Goal: Communication & Community: Answer question/provide support

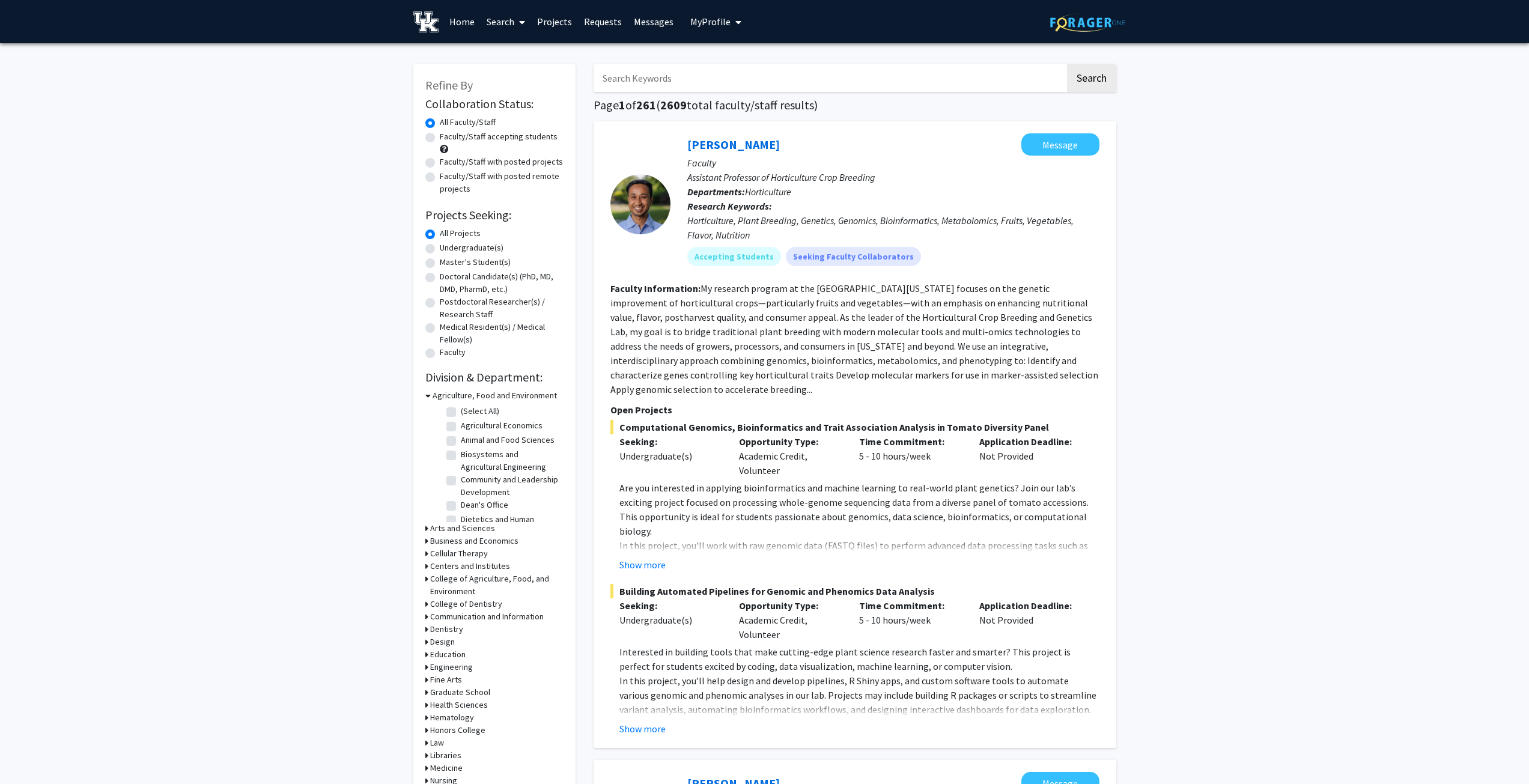
click at [661, 20] on link "Messages" at bounding box center [653, 22] width 52 height 42
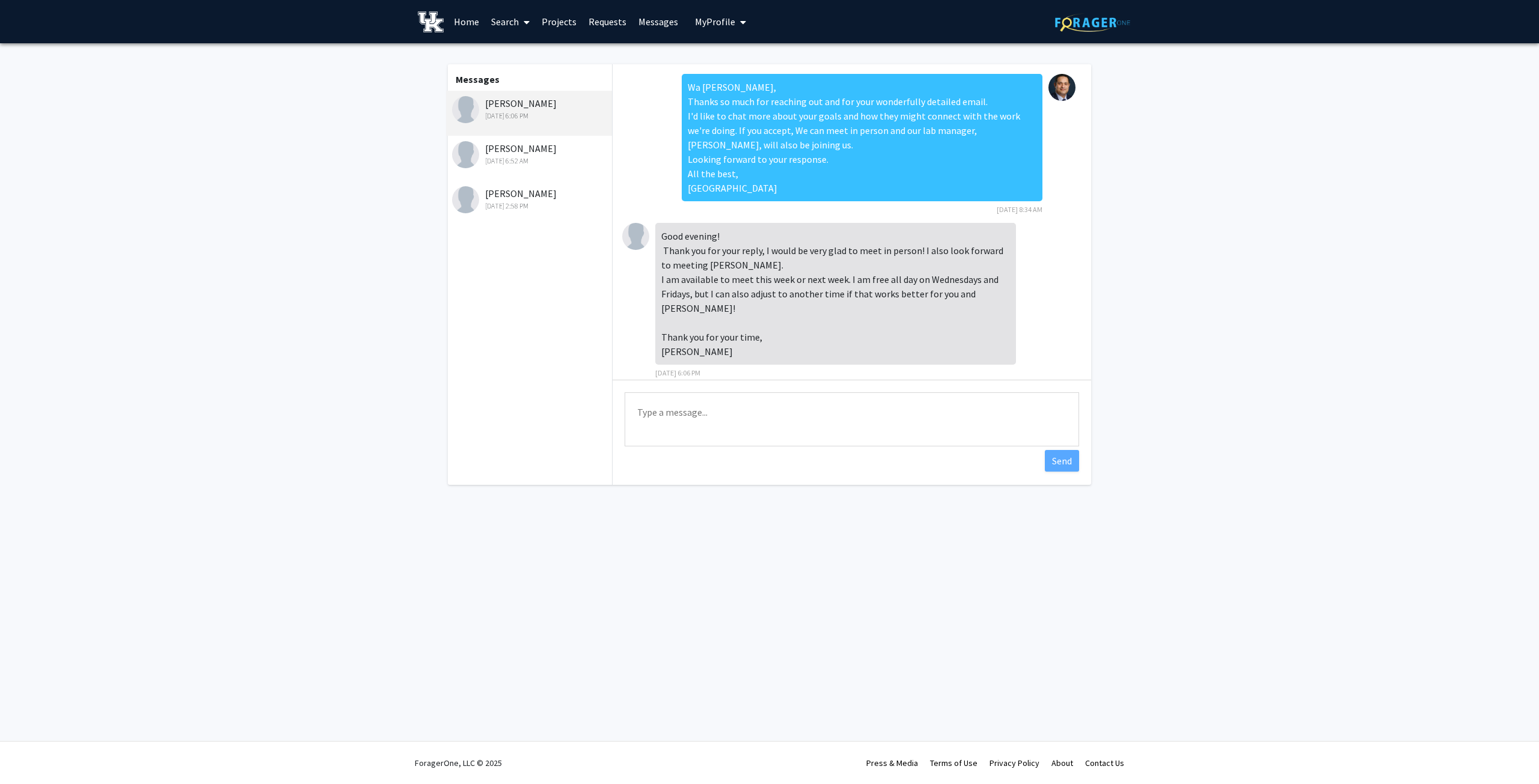
scroll to position [16, 0]
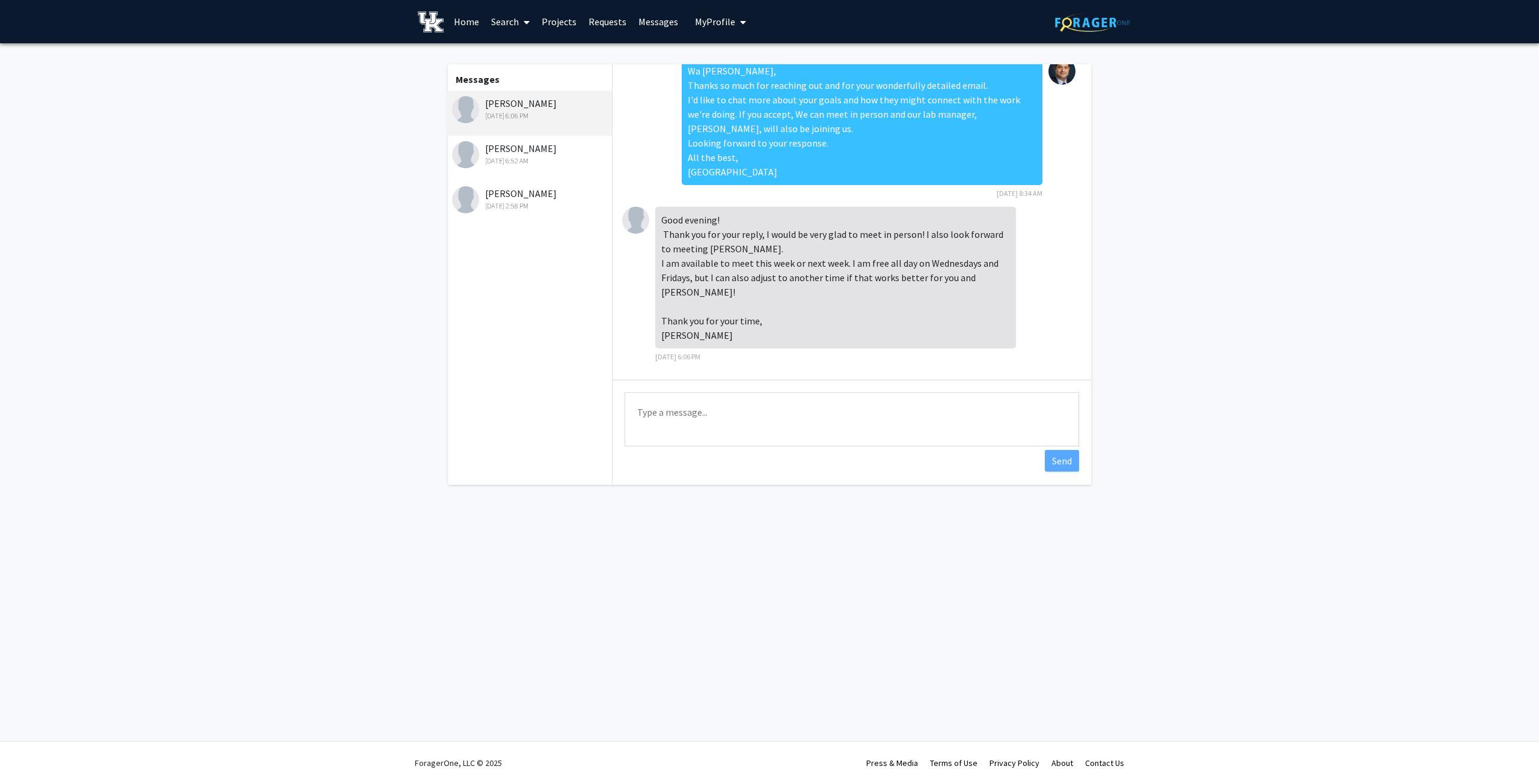
click at [686, 420] on textarea "Type a message" at bounding box center [851, 419] width 455 height 54
type textarea "Good Evening, We'll be glad"
click at [520, 154] on div "[PERSON_NAME] [DATE] 6:52 AM" at bounding box center [531, 154] width 157 height 25
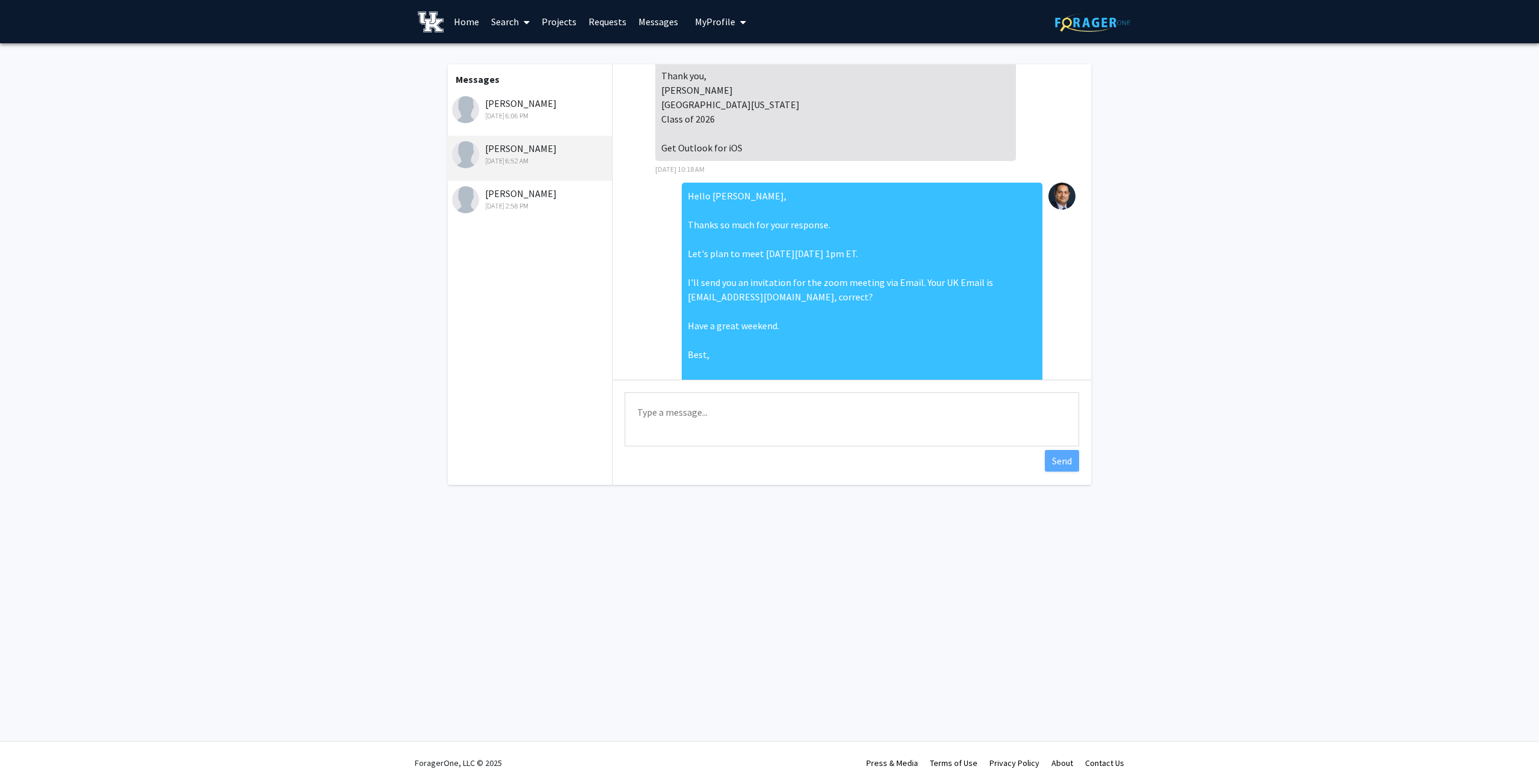
scroll to position [187, 0]
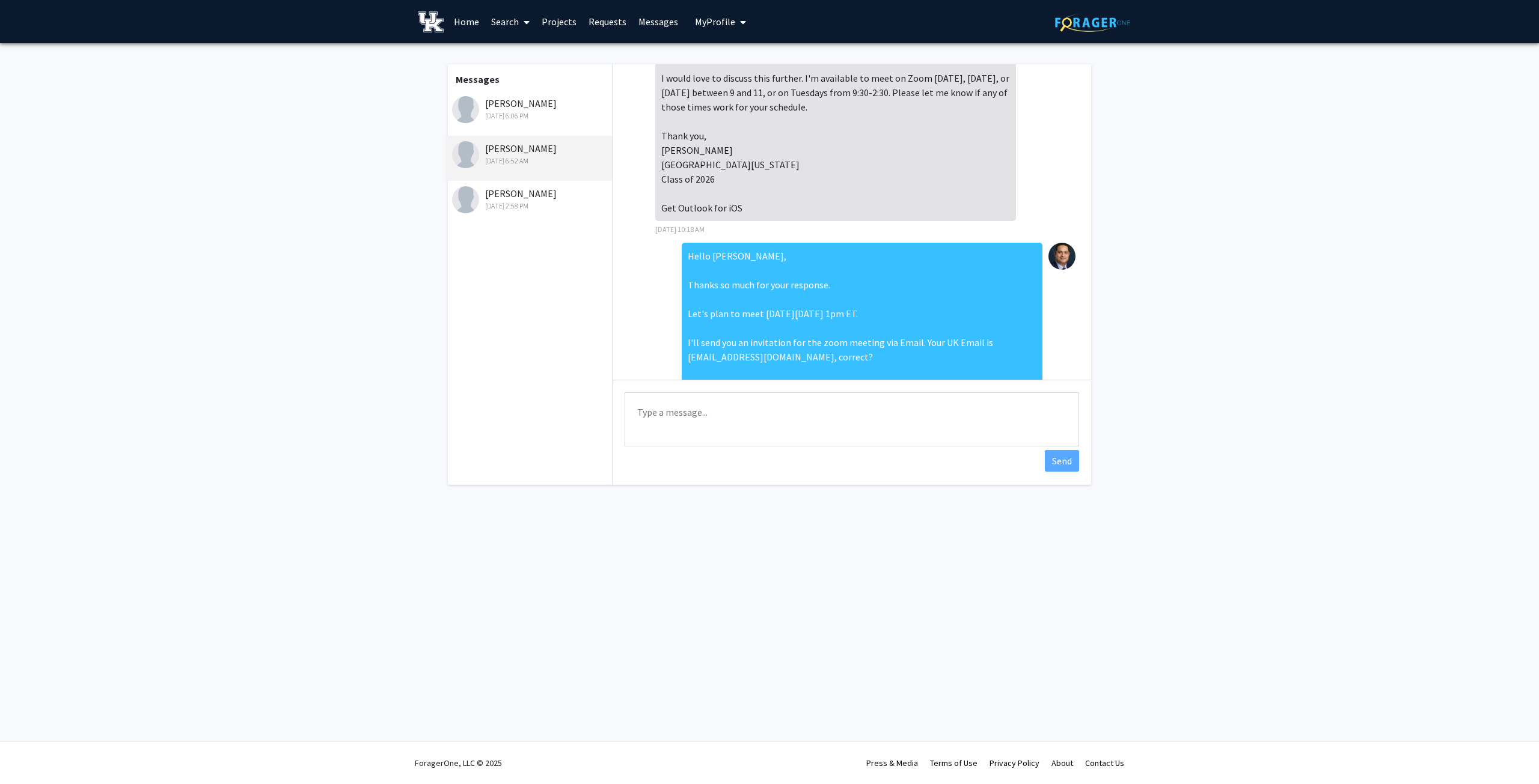
click at [525, 116] on div "[DATE] 6:06 PM" at bounding box center [531, 116] width 157 height 11
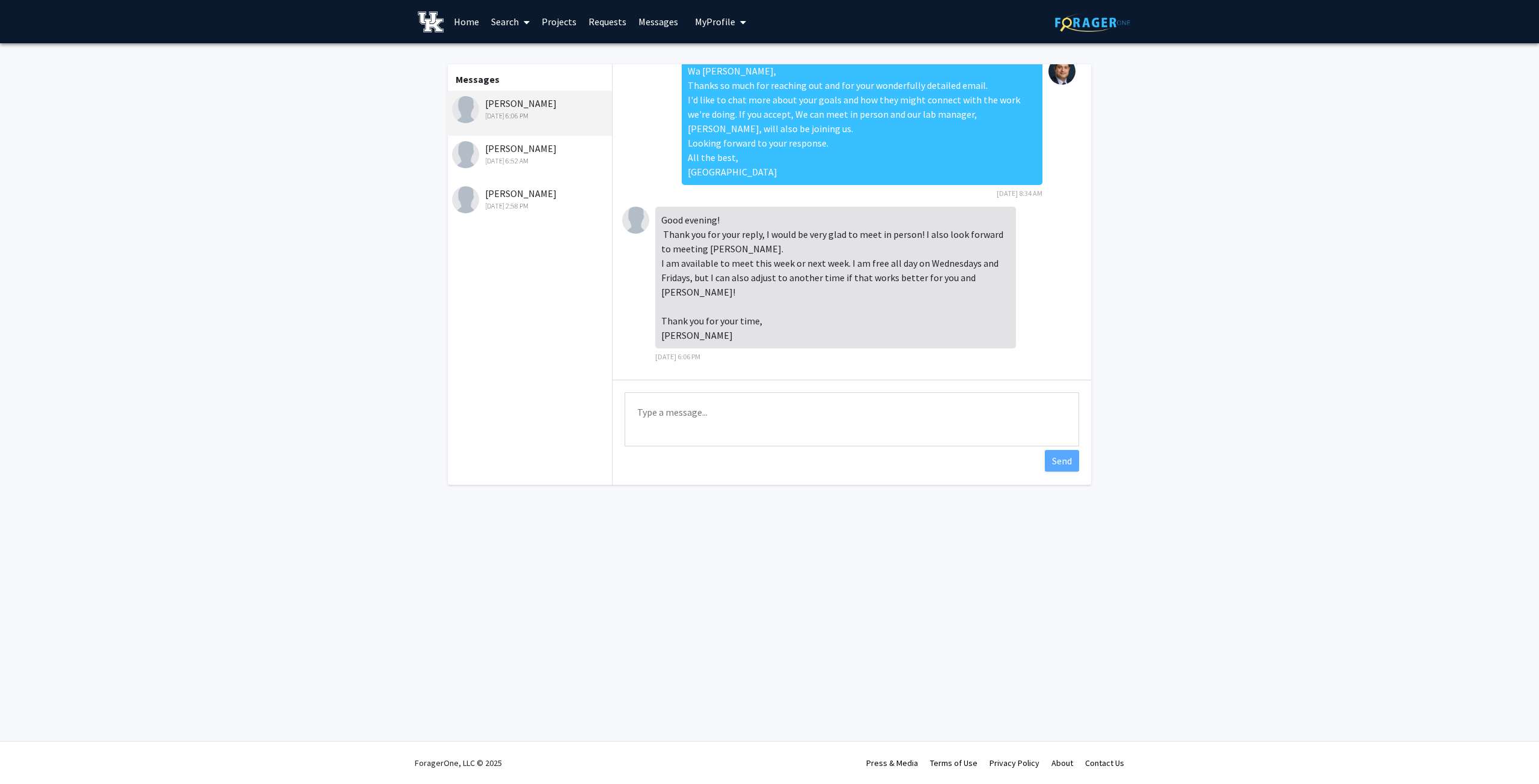
scroll to position [16, 0]
click at [703, 412] on textarea "Type a message" at bounding box center [851, 419] width 455 height 54
drag, startPoint x: 677, startPoint y: 439, endPoint x: 624, endPoint y: 404, distance: 63.5
click at [624, 404] on div "Type a message Good Evening! We'll be glad to meet with you on Thrusday [DATE] …" at bounding box center [851, 420] width 478 height 82
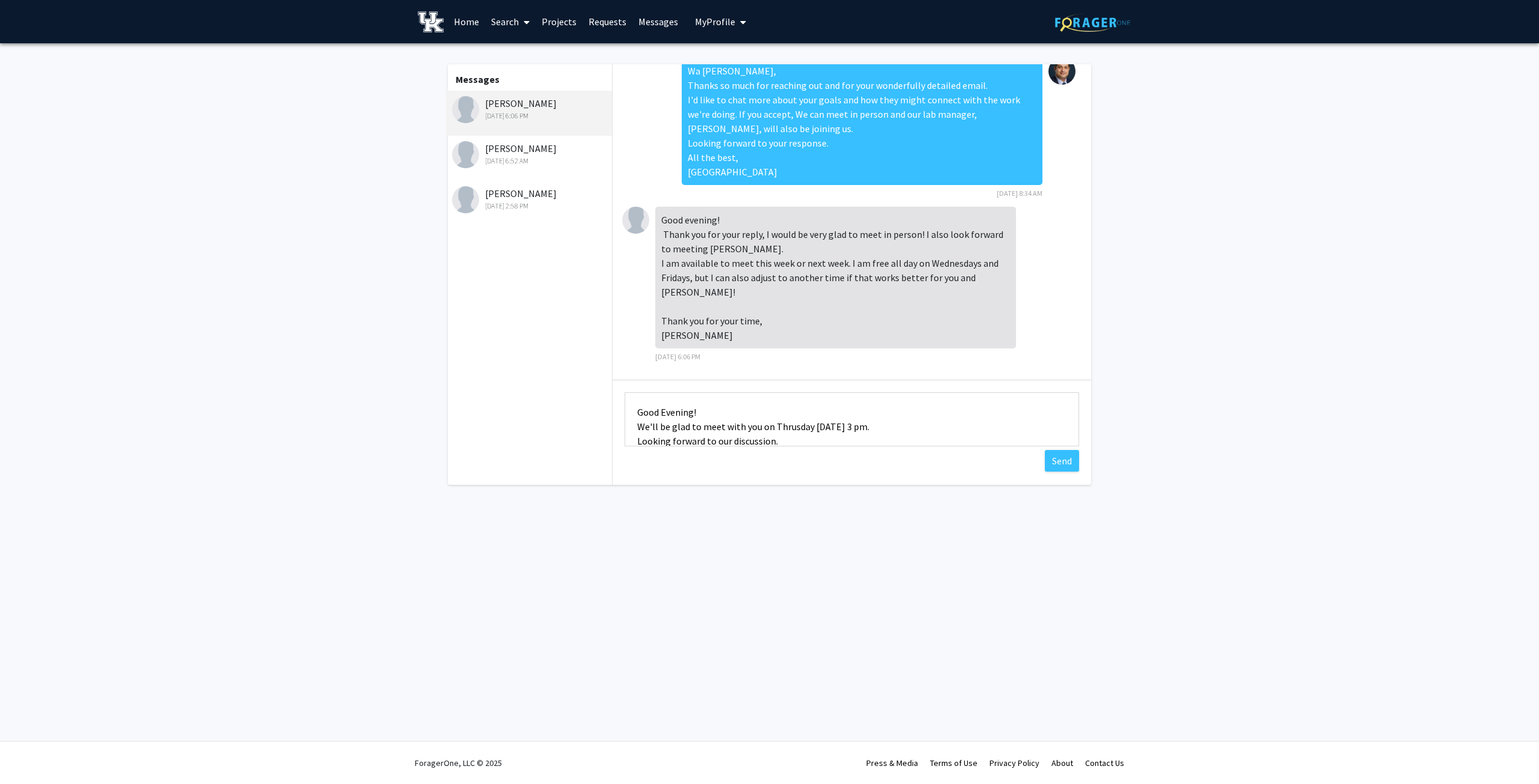
paste textarea ", We’ll be glad to meet with you [DATE][DATE] 3:00 PM. Looking forward to our d…"
click at [781, 430] on textarea "Good Evening, We’ll be glad to meet with you [DATE][DATE] 3:00 PM. Looking forw…" at bounding box center [851, 419] width 455 height 54
click at [712, 405] on textarea "Good Evening, We’ll be glad to meet with you [DATE][DATE] 3:00 PM. Looking forw…" at bounding box center [851, 419] width 455 height 54
click at [678, 397] on textarea "Good Evening, We’ll be glad to meet with you [DATE][DATE] 3:00 PM. Looking forw…" at bounding box center [851, 419] width 455 height 54
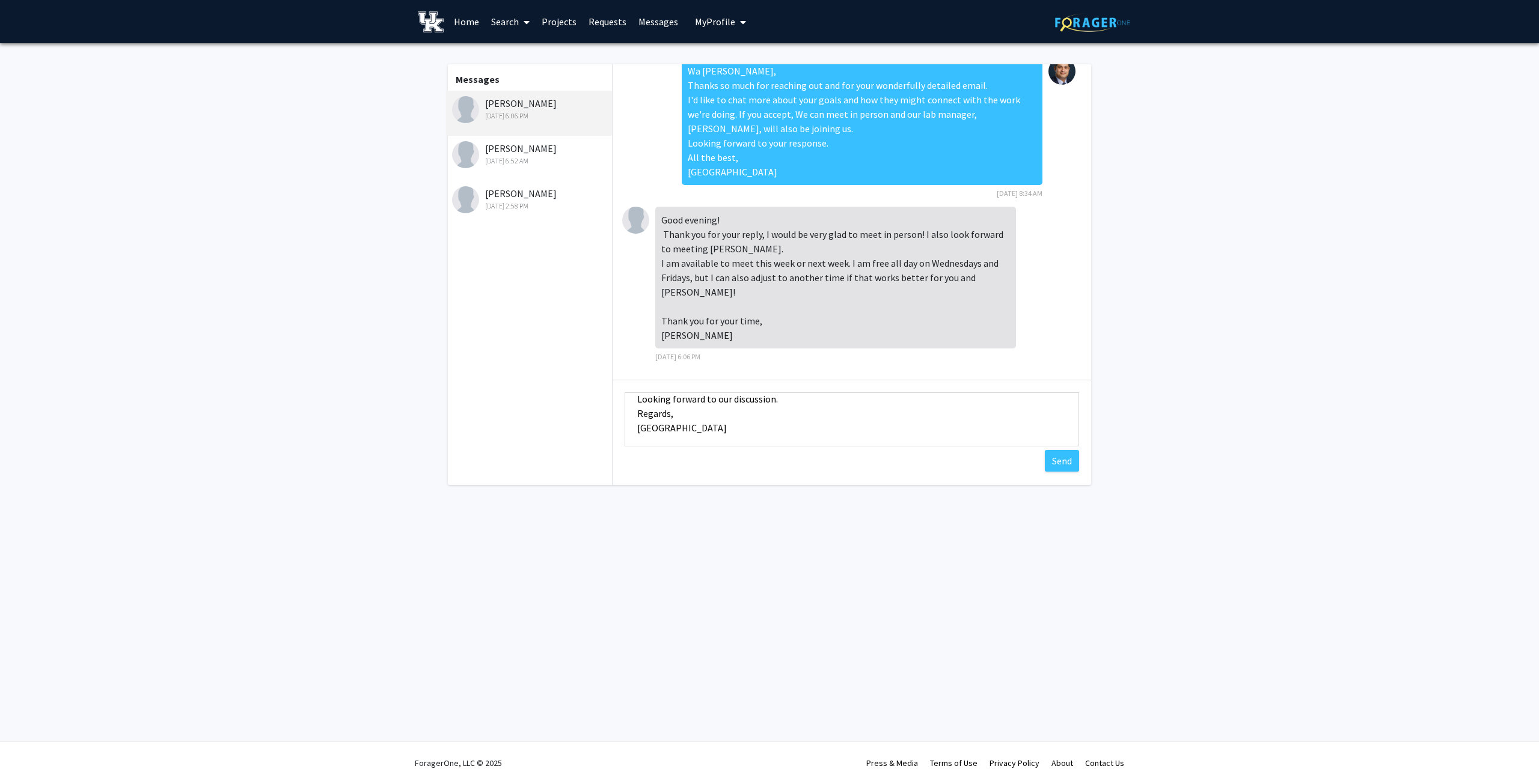
scroll to position [0, 0]
type textarea "Good Evening, We’ll be glad to meet with you [DATE][DATE] 3:00 PM. Looking forw…"
click at [1063, 463] on button "Send" at bounding box center [1061, 460] width 35 height 22
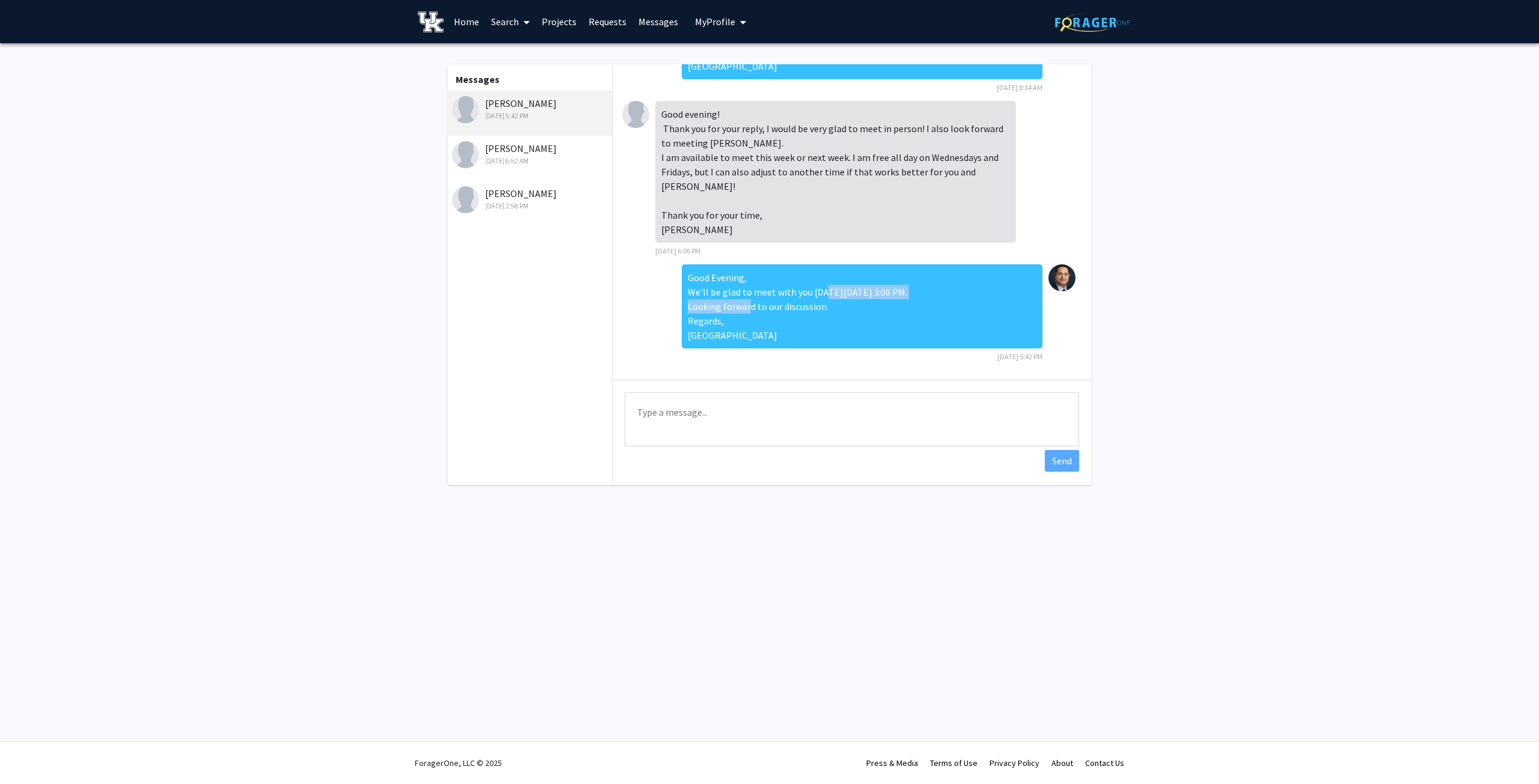
drag, startPoint x: 812, startPoint y: 293, endPoint x: 960, endPoint y: 292, distance: 148.0
click at [960, 292] on div "Good Evening, We’ll be glad to meet with you [DATE][DATE] 3:00 PM. Looking forw…" at bounding box center [861, 306] width 361 height 84
copy div "[DATE] 3:00 PM."
